Goal: Information Seeking & Learning: Learn about a topic

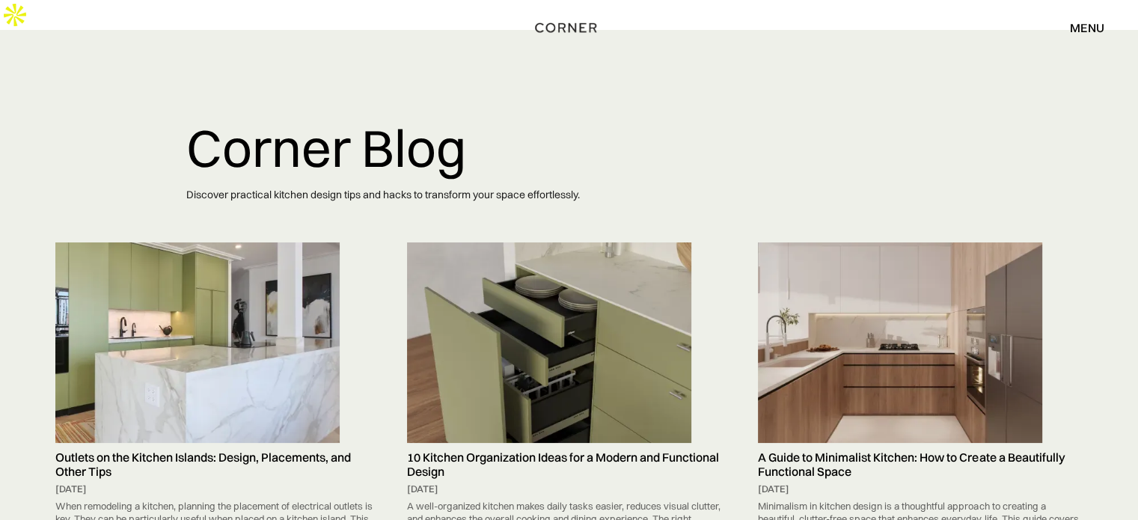
click at [1081, 36] on div "menu close" at bounding box center [1079, 27] width 49 height 25
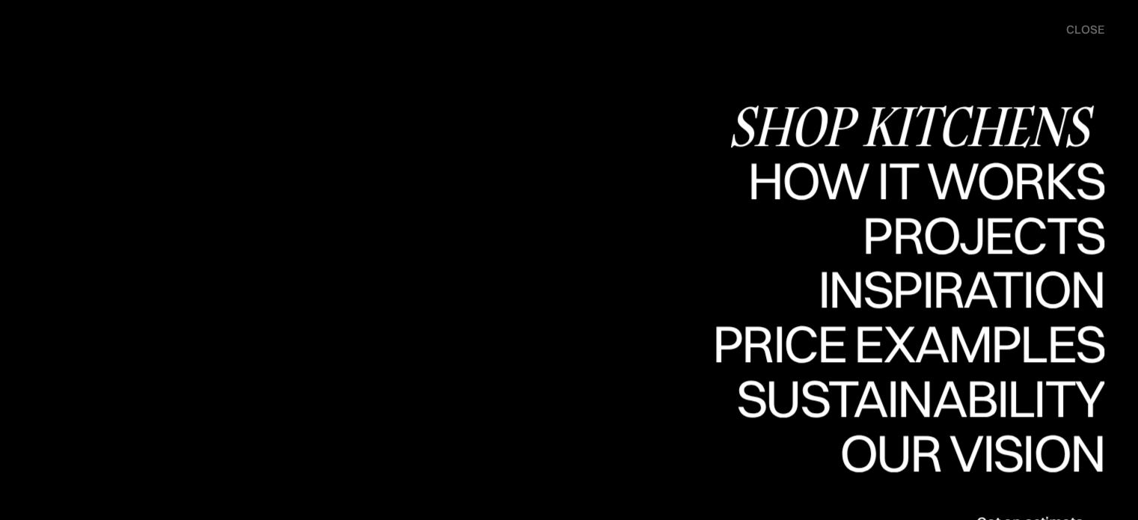
click at [971, 123] on div "Shop Kitchens" at bounding box center [916, 126] width 376 height 52
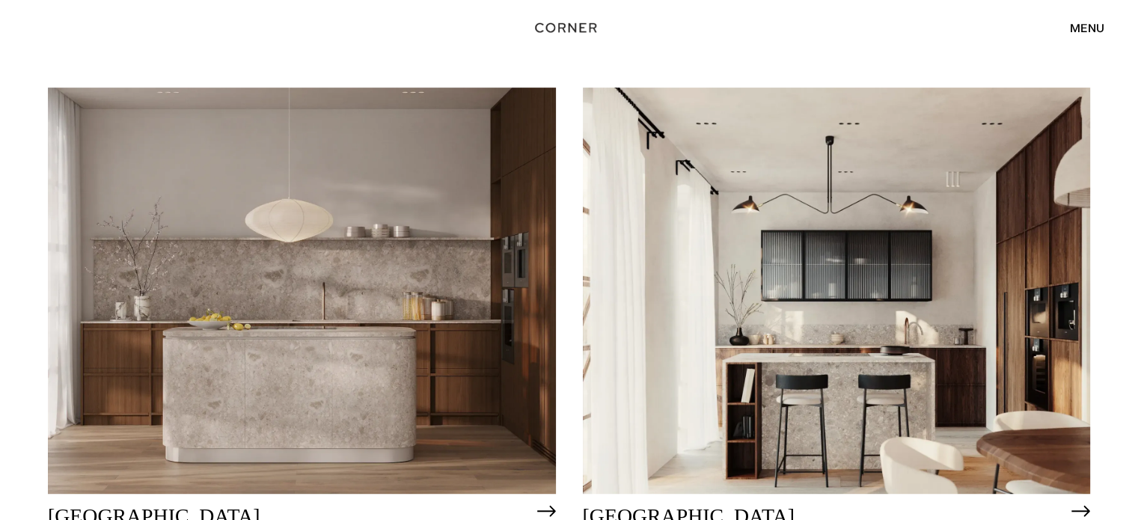
scroll to position [997, 0]
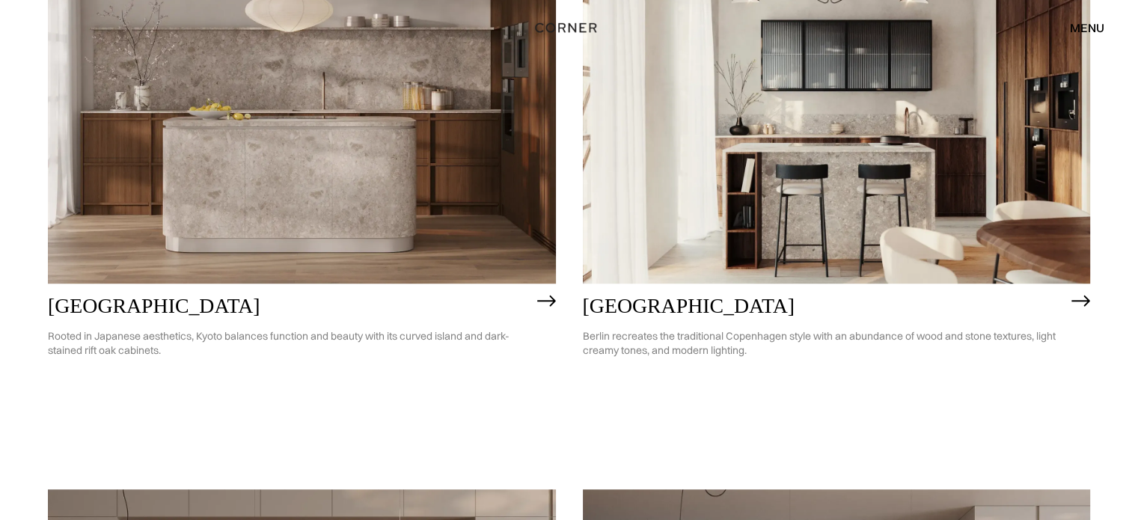
click at [395, 152] on img at bounding box center [302, 80] width 508 height 406
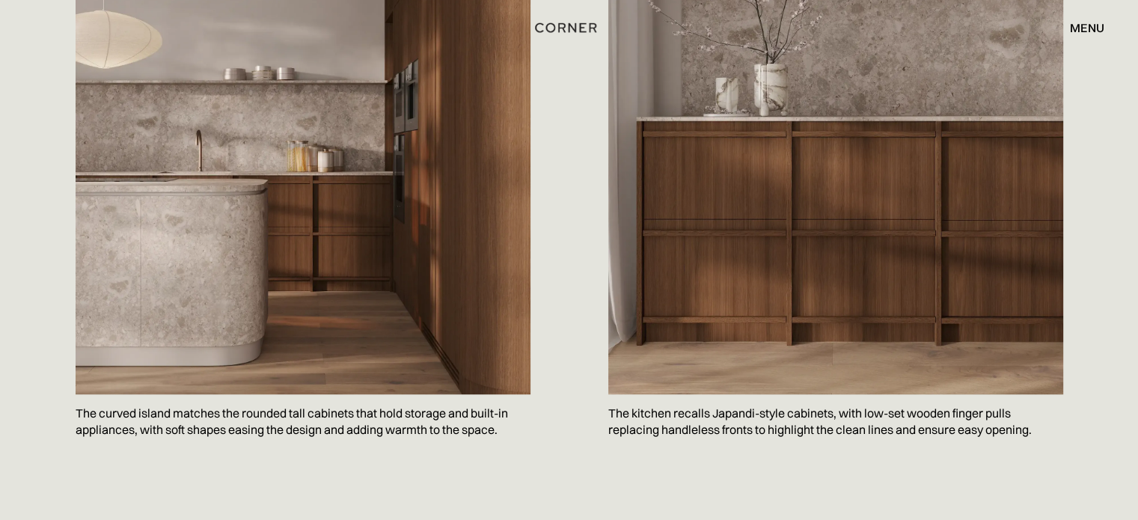
scroll to position [1097, 0]
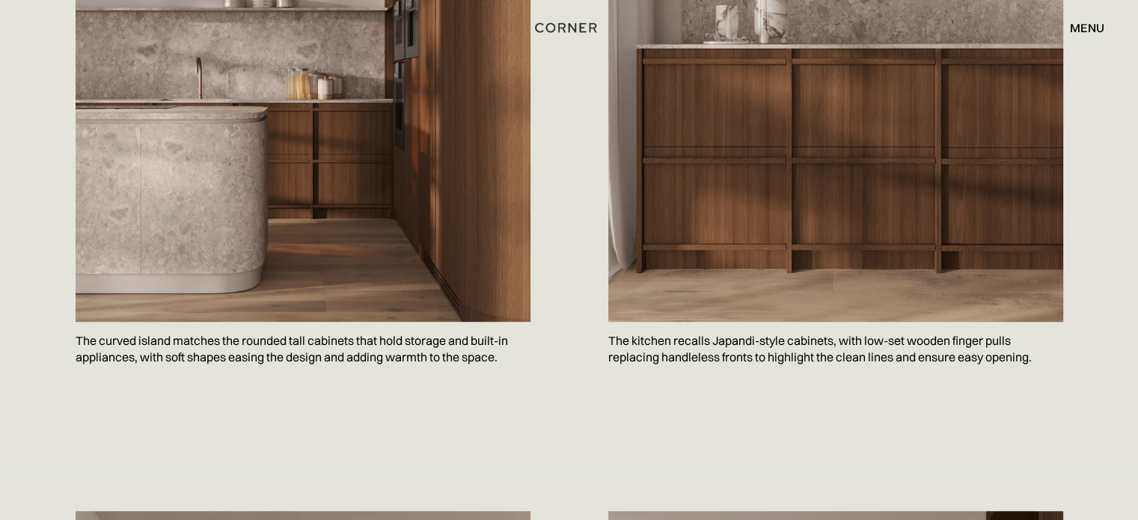
click at [224, 322] on p "The curved island matches the rounded tall cabinets that hold storage and built…" at bounding box center [303, 349] width 455 height 55
click at [223, 322] on p "The curved island matches the rounded tall cabinets that hold storage and built…" at bounding box center [303, 349] width 455 height 55
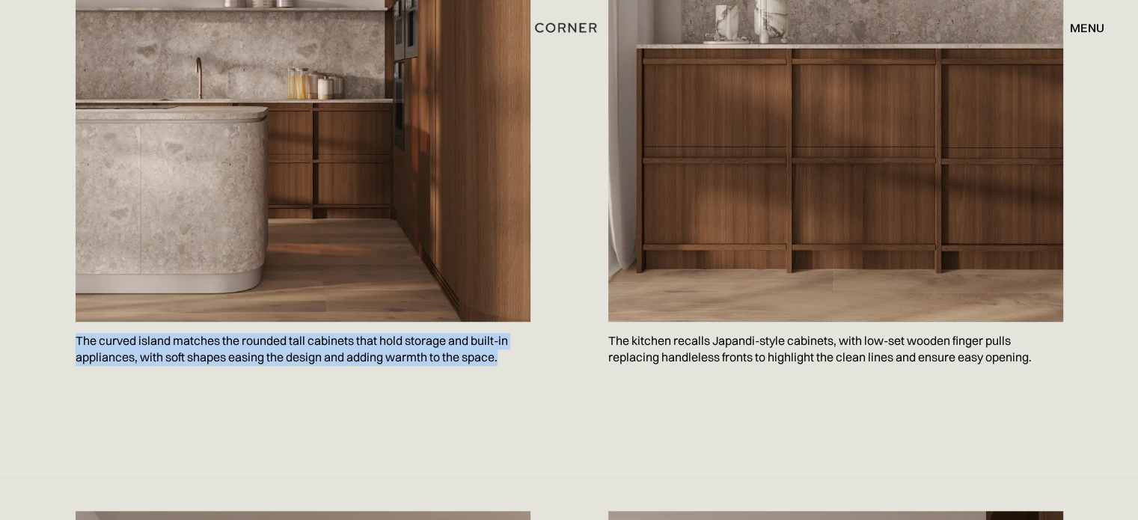
click at [222, 322] on p "The curved island matches the rounded tall cabinets that hold storage and built…" at bounding box center [303, 349] width 455 height 55
copy p "The curved island matches the rounded tall cabinets that hold storage and built…"
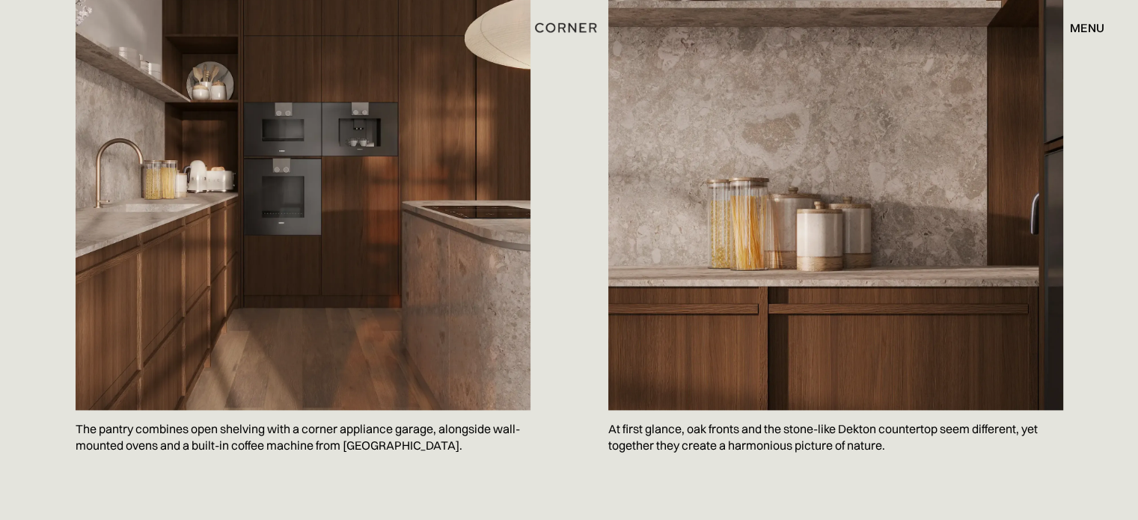
scroll to position [1796, 0]
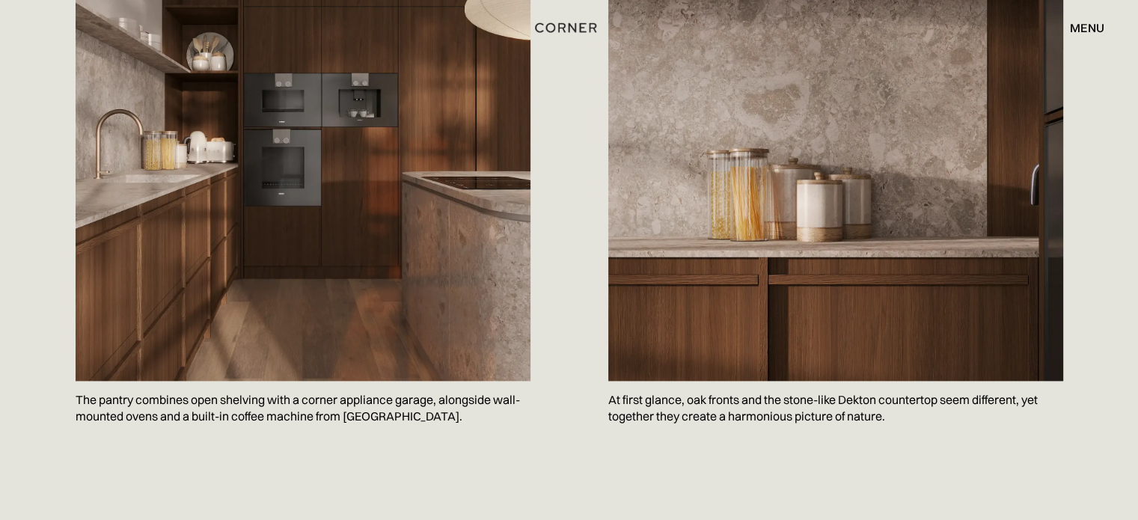
click at [281, 381] on p "The pantry combines open shelving with a corner appliance garage, alongside wal…" at bounding box center [303, 408] width 455 height 55
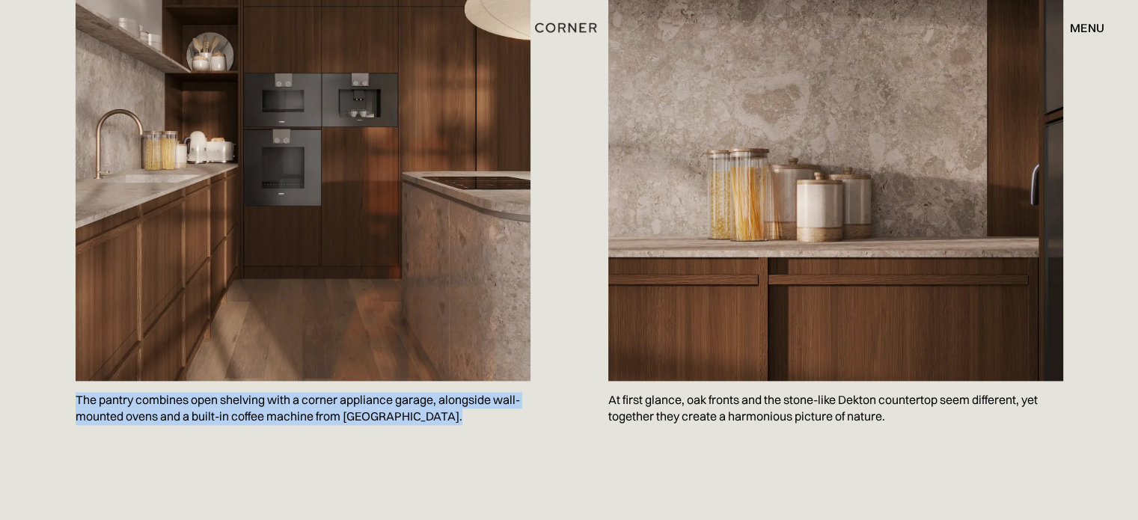
click at [281, 381] on p "The pantry combines open shelving with a corner appliance garage, alongside wal…" at bounding box center [303, 408] width 455 height 55
copy p "The pantry combines open shelving with a corner appliance garage, alongside wal…"
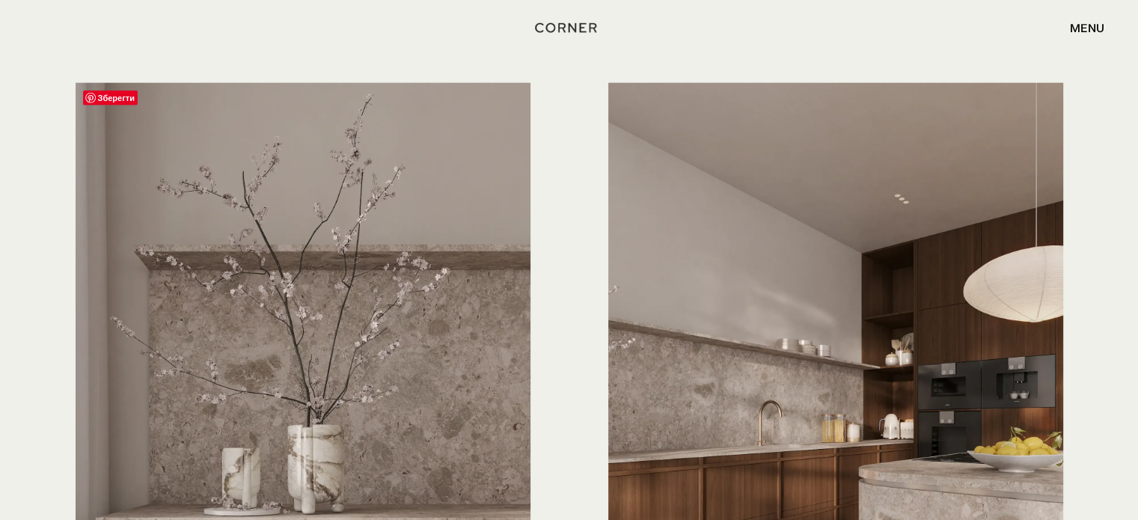
scroll to position [3791, 0]
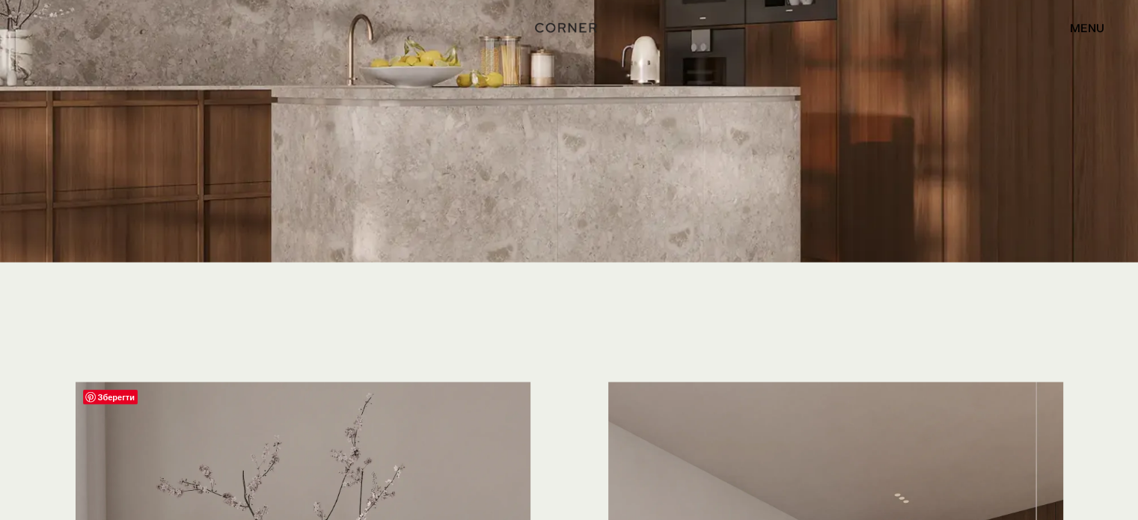
drag, startPoint x: 302, startPoint y: 364, endPoint x: 310, endPoint y: 370, distance: 10.6
drag, startPoint x: 310, startPoint y: 370, endPoint x: 147, endPoint y: 314, distance: 172.0
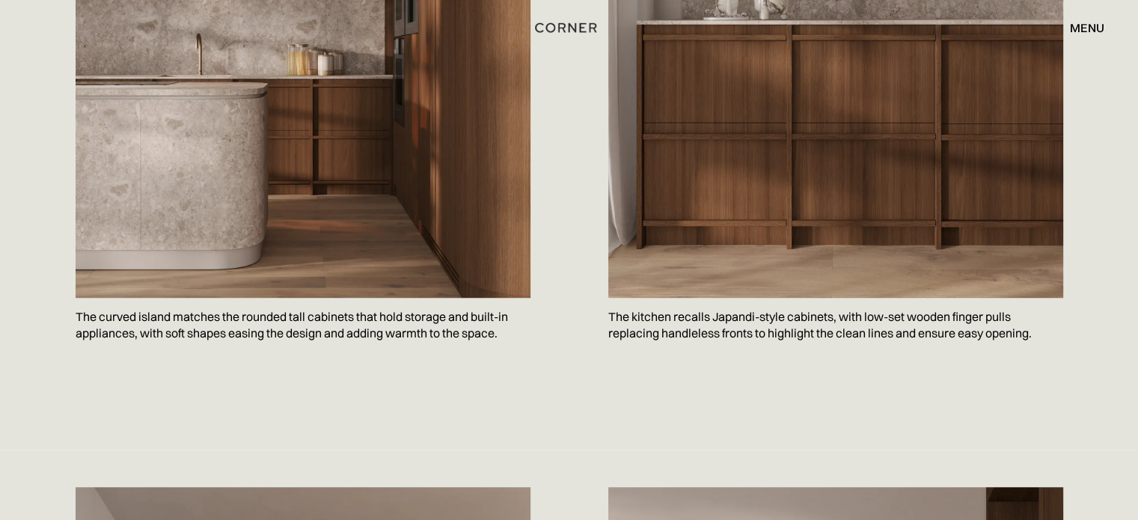
scroll to position [1197, 0]
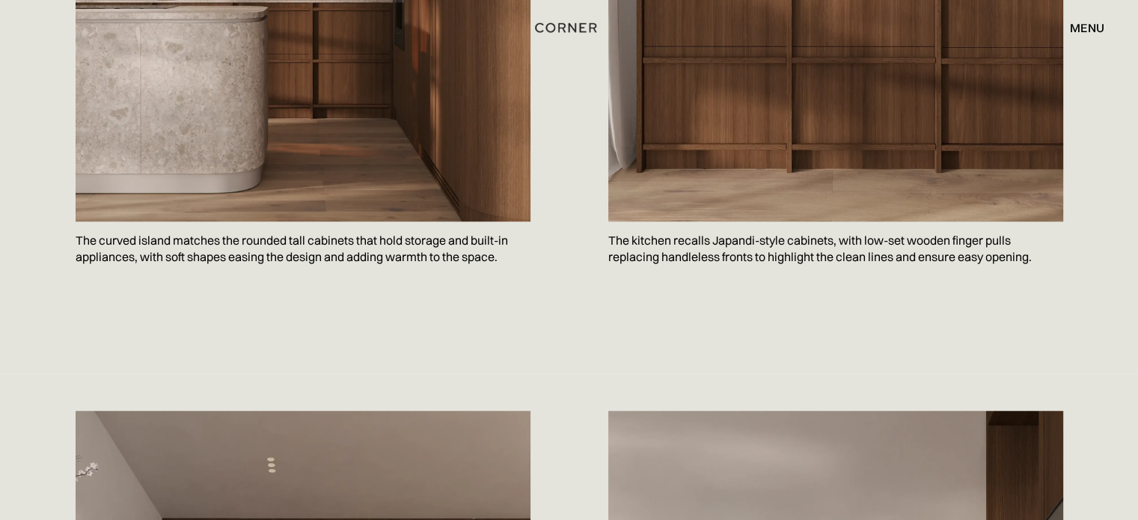
click at [658, 224] on p "The kitchen recalls Japandi-style cabinets, with low-set wooden finger pulls re…" at bounding box center [835, 248] width 455 height 55
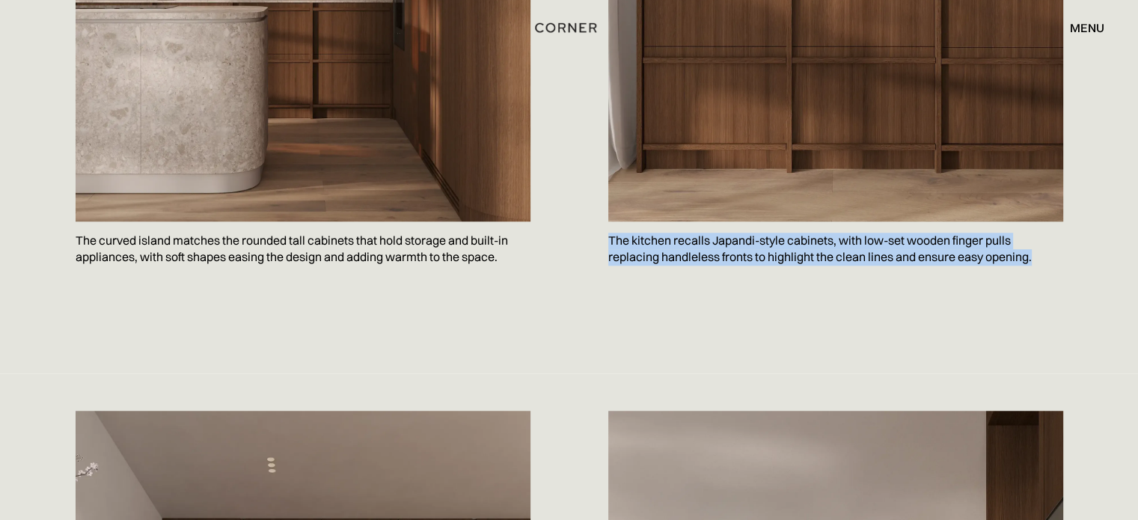
click at [658, 224] on p "The kitchen recalls Japandi-style cabinets, with low-set wooden finger pulls re…" at bounding box center [835, 248] width 455 height 55
copy body "The kitchen recalls Japandi-style cabinets, with low-set wooden finger pulls re…"
